Goal: Transaction & Acquisition: Purchase product/service

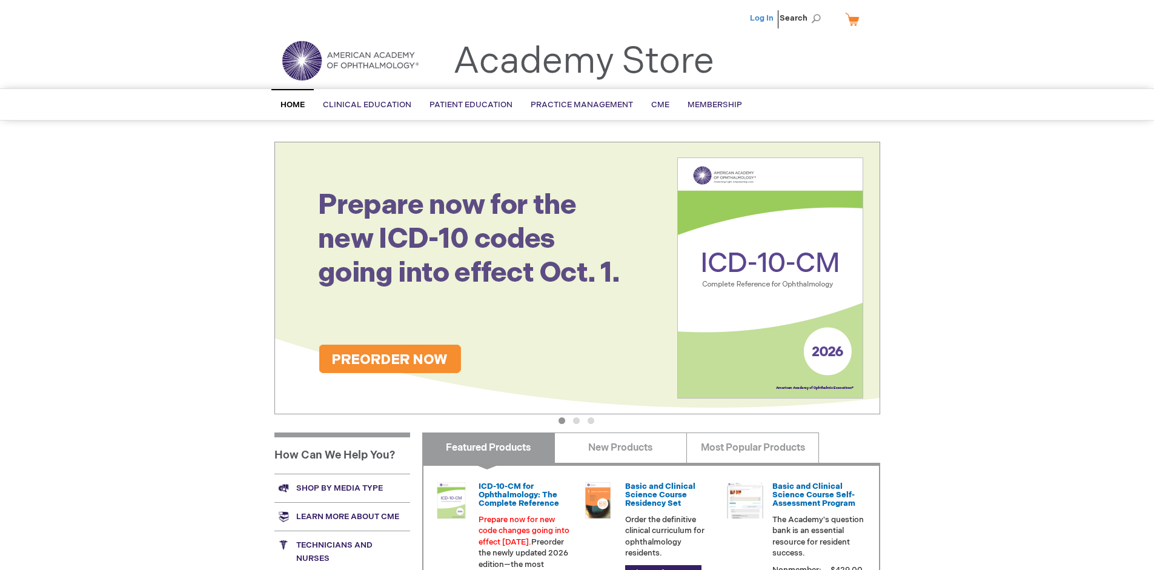
click at [763, 18] on link "Log In" at bounding box center [762, 18] width 24 height 10
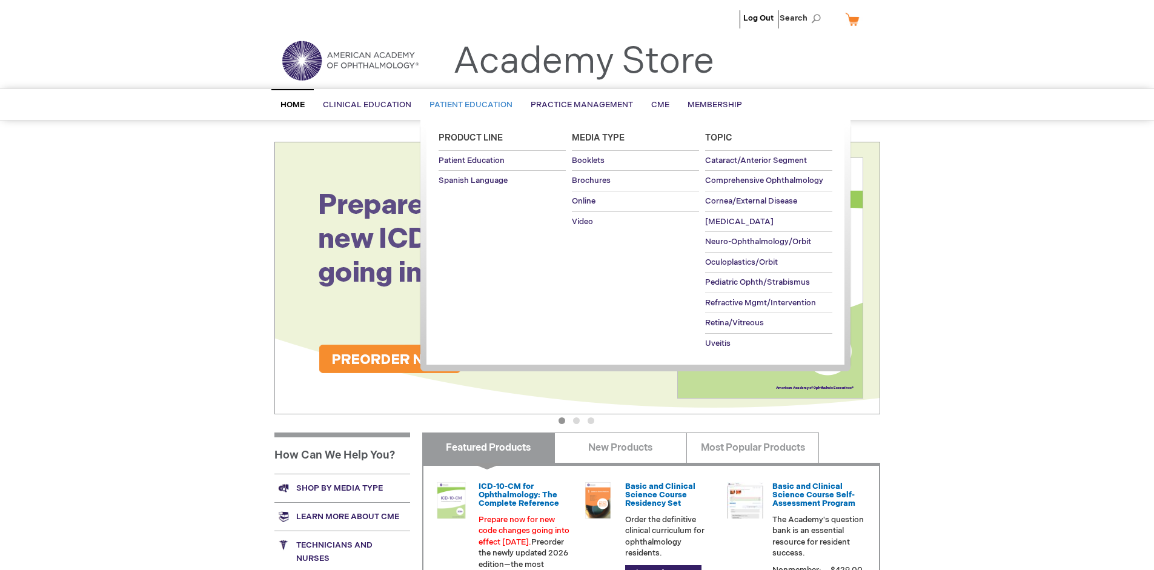
click at [468, 105] on span "Patient Education" at bounding box center [471, 105] width 83 height 10
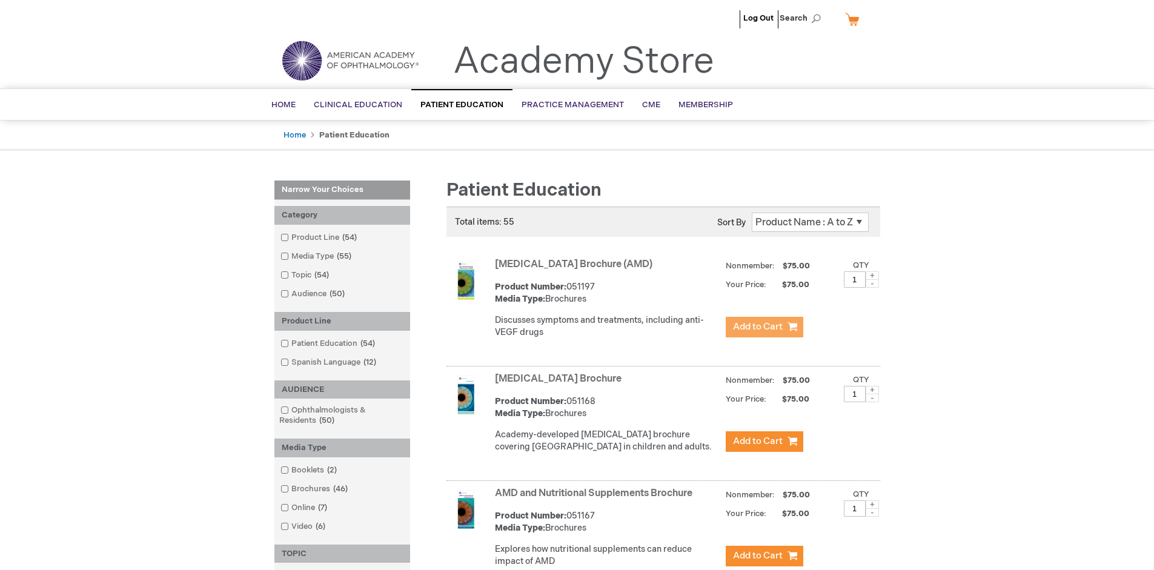
click at [764, 327] on span "Add to Cart" at bounding box center [758, 327] width 50 height 12
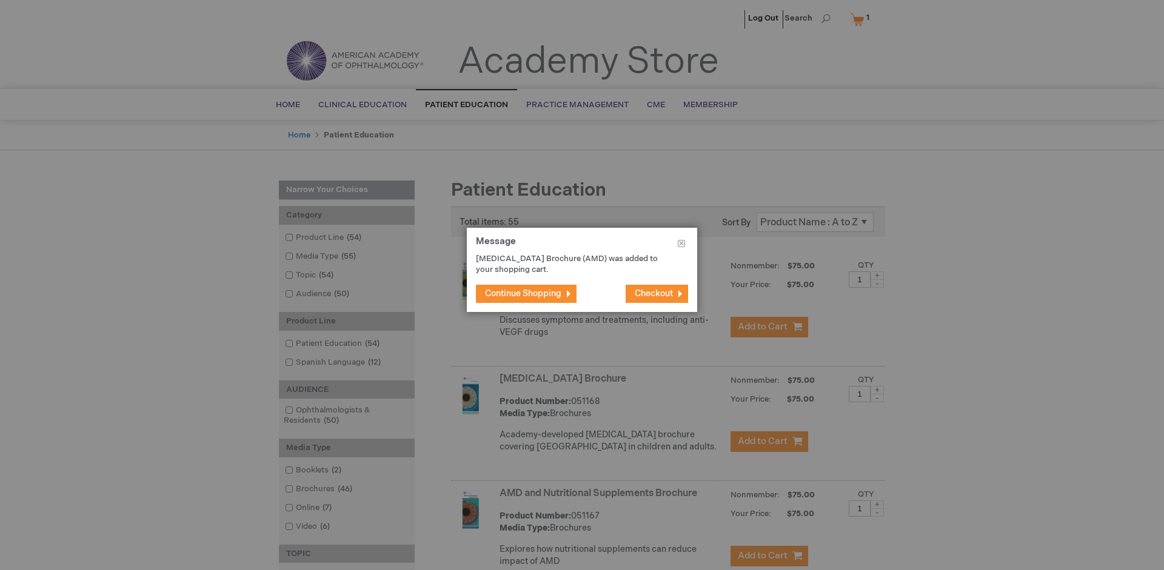
click at [523, 293] on span "Continue Shopping" at bounding box center [523, 293] width 76 height 10
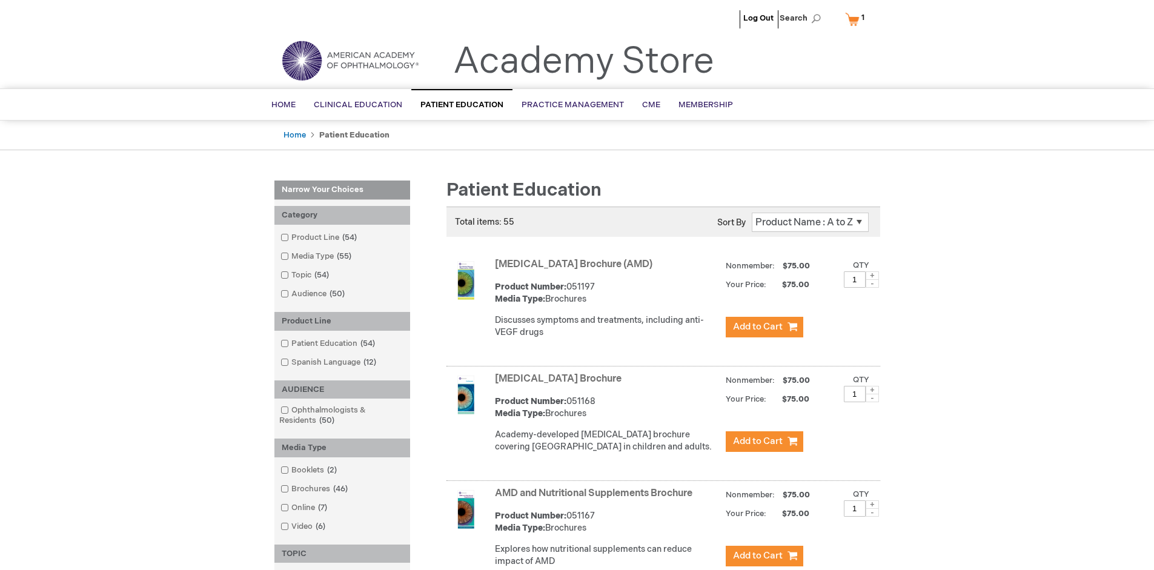
click at [596, 499] on link "AMD and Nutritional Supplements Brochure" at bounding box center [594, 494] width 198 height 12
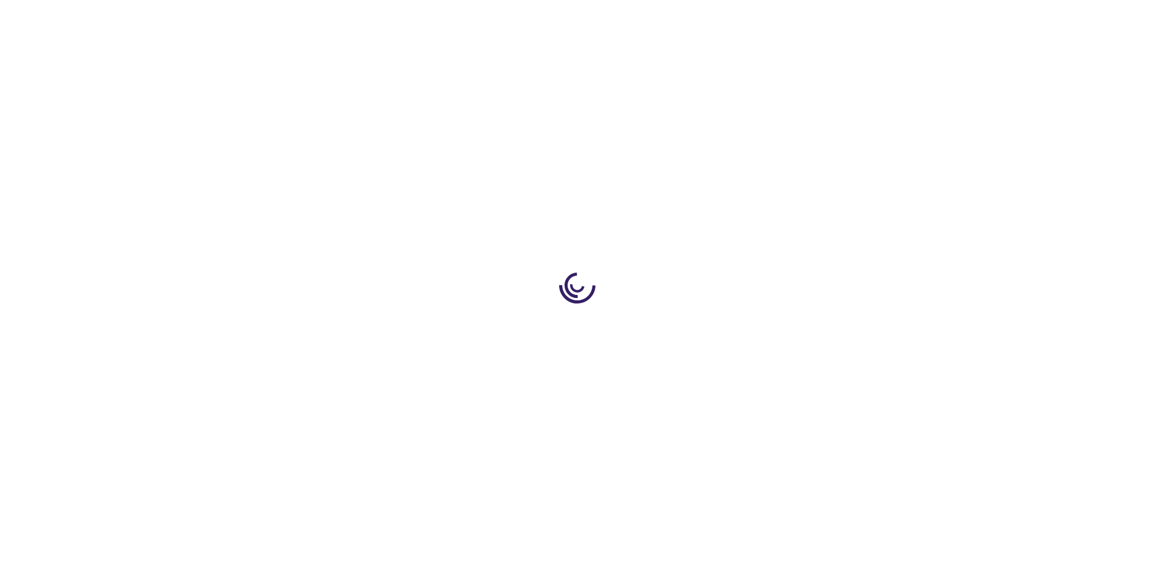
type input "1"
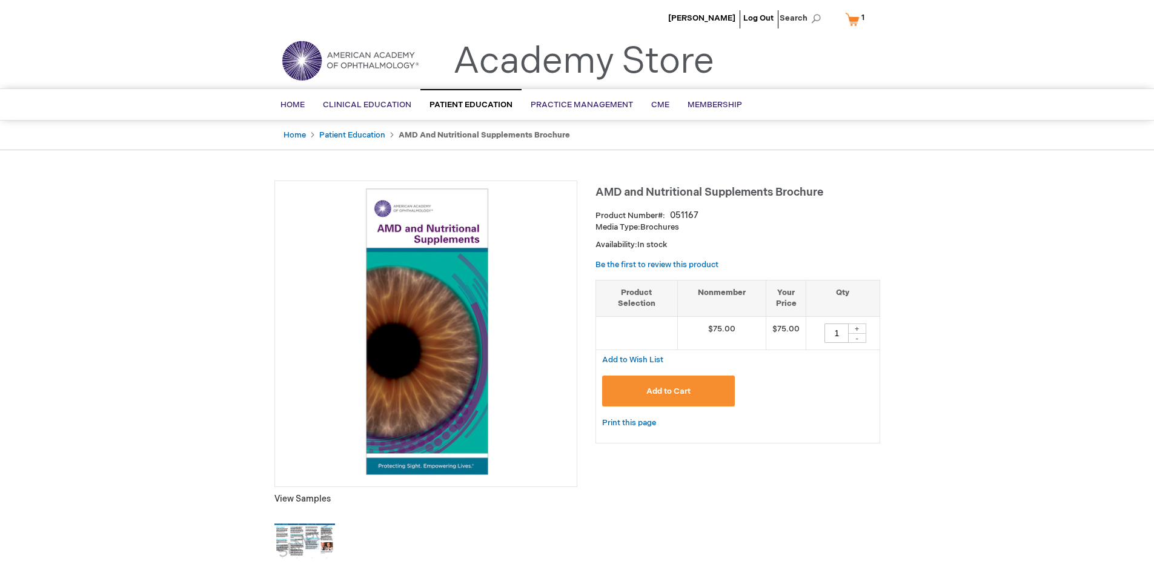
click at [668, 391] on span "Add to Cart" at bounding box center [669, 392] width 44 height 10
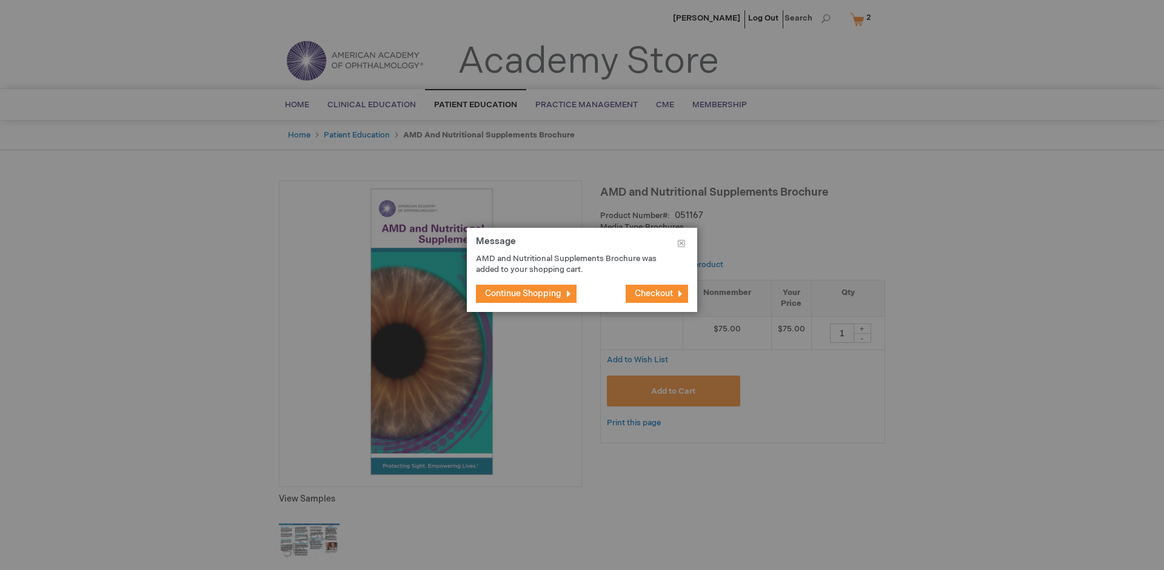
click at [523, 293] on span "Continue Shopping" at bounding box center [523, 293] width 76 height 10
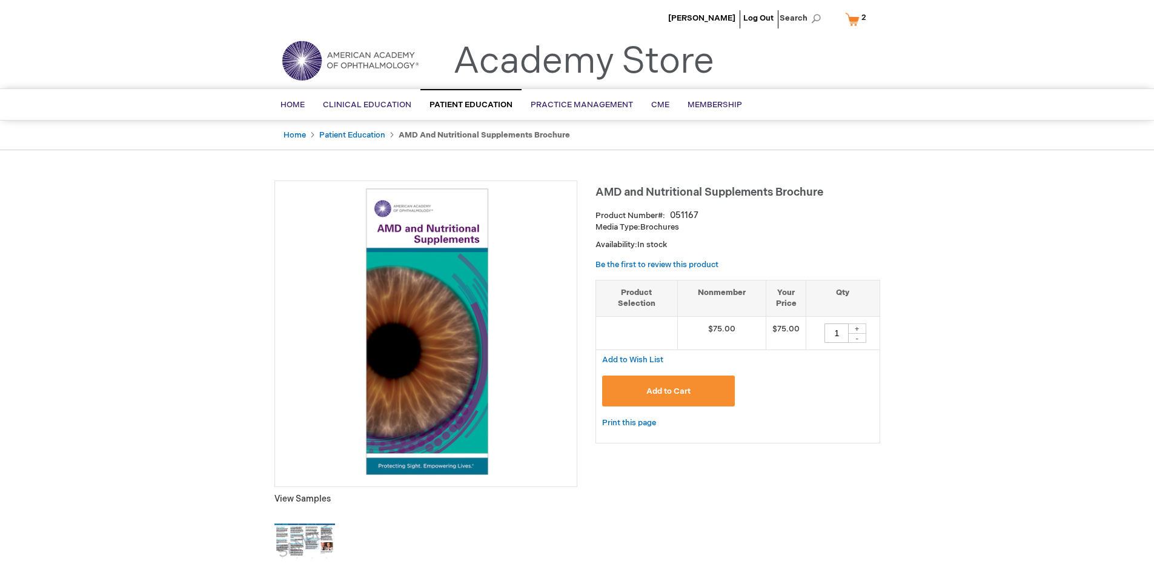
click at [858, 19] on link "My Cart 2 2 items" at bounding box center [859, 18] width 32 height 21
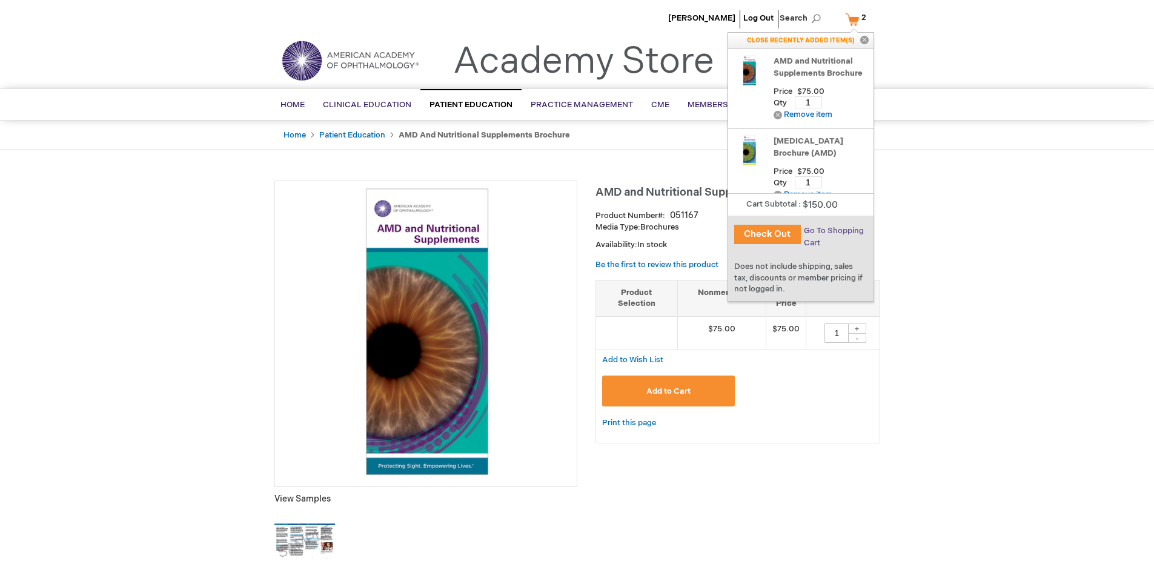
click at [833, 231] on span "Go To Shopping Cart" at bounding box center [834, 237] width 60 height 22
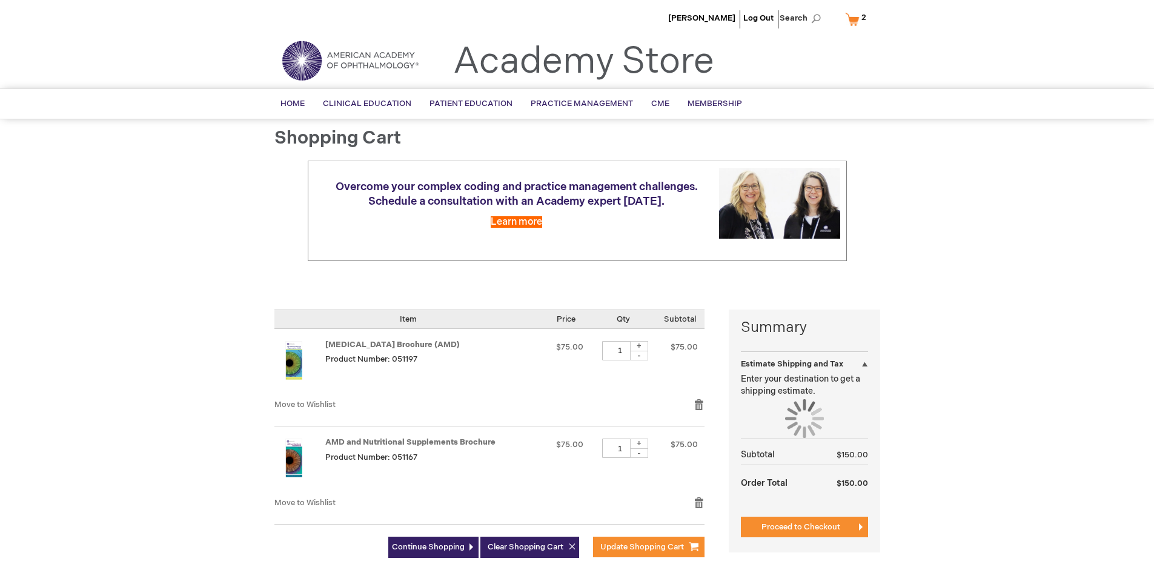
select select "US"
select select "41"
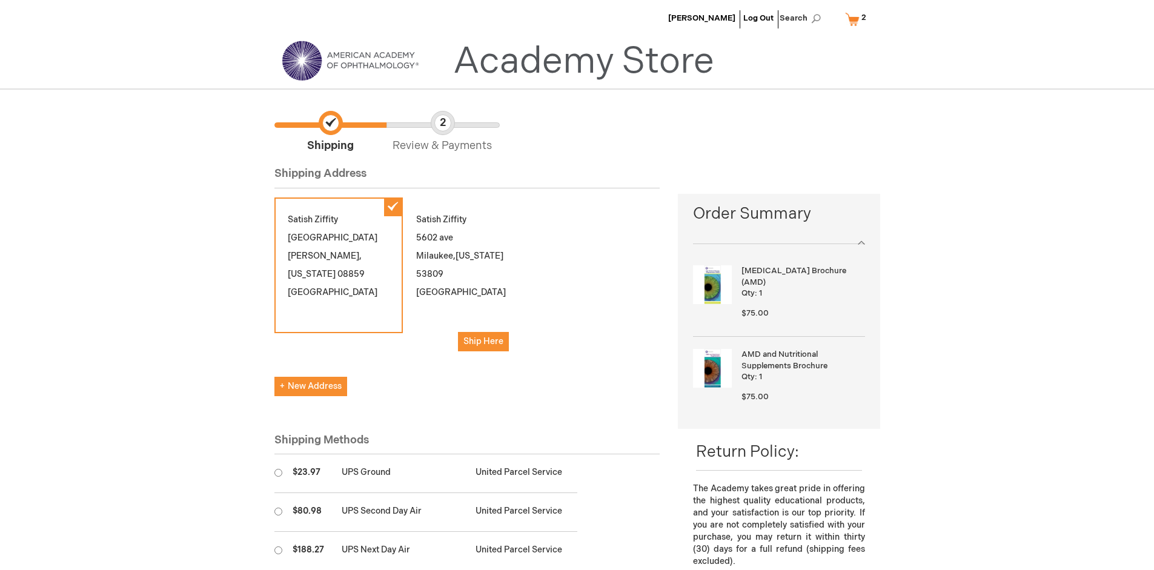
click at [278, 511] on input "radio" at bounding box center [279, 512] width 8 height 8
radio input "true"
